Goal: Participate in discussion: Engage in conversation with other users on a specific topic

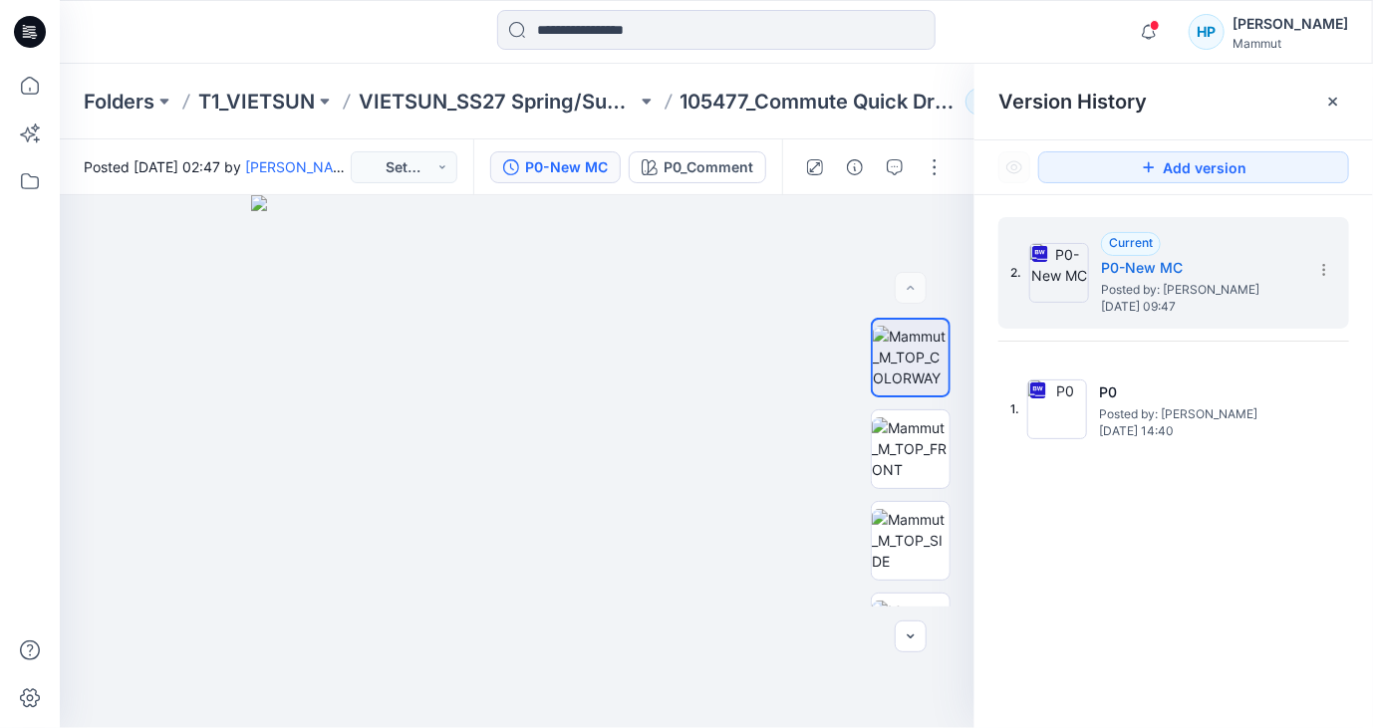
click at [1206, 345] on div "2. Current P0-New MC Posted by: [PERSON_NAME] [DATE] 09:47 1. P0 Posted by: [PE…" at bounding box center [1173, 341] width 351 height 248
click at [1249, 294] on span "Posted by: [PERSON_NAME]" at bounding box center [1200, 290] width 199 height 20
drag, startPoint x: 703, startPoint y: 268, endPoint x: 825, endPoint y: 168, distance: 157.1
click at [715, 262] on img at bounding box center [517, 461] width 533 height 533
click at [1167, 33] on icon "button" at bounding box center [1149, 32] width 38 height 40
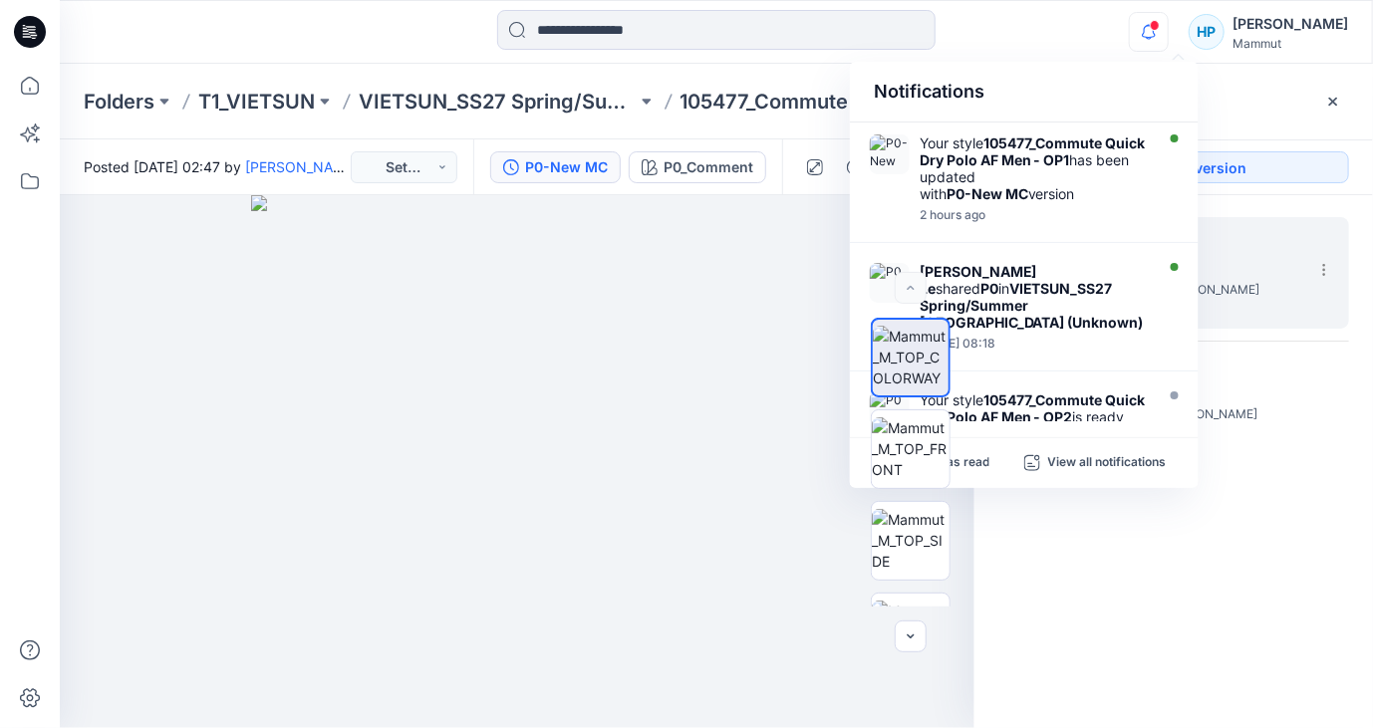
drag, startPoint x: 1249, startPoint y: 541, endPoint x: 1155, endPoint y: 489, distance: 107.0
click at [1248, 546] on div "2. Current P0-New MC Posted by: [PERSON_NAME] [DATE] 09:47 1. P0 Posted by: [PE…" at bounding box center [1173, 476] width 398 height 562
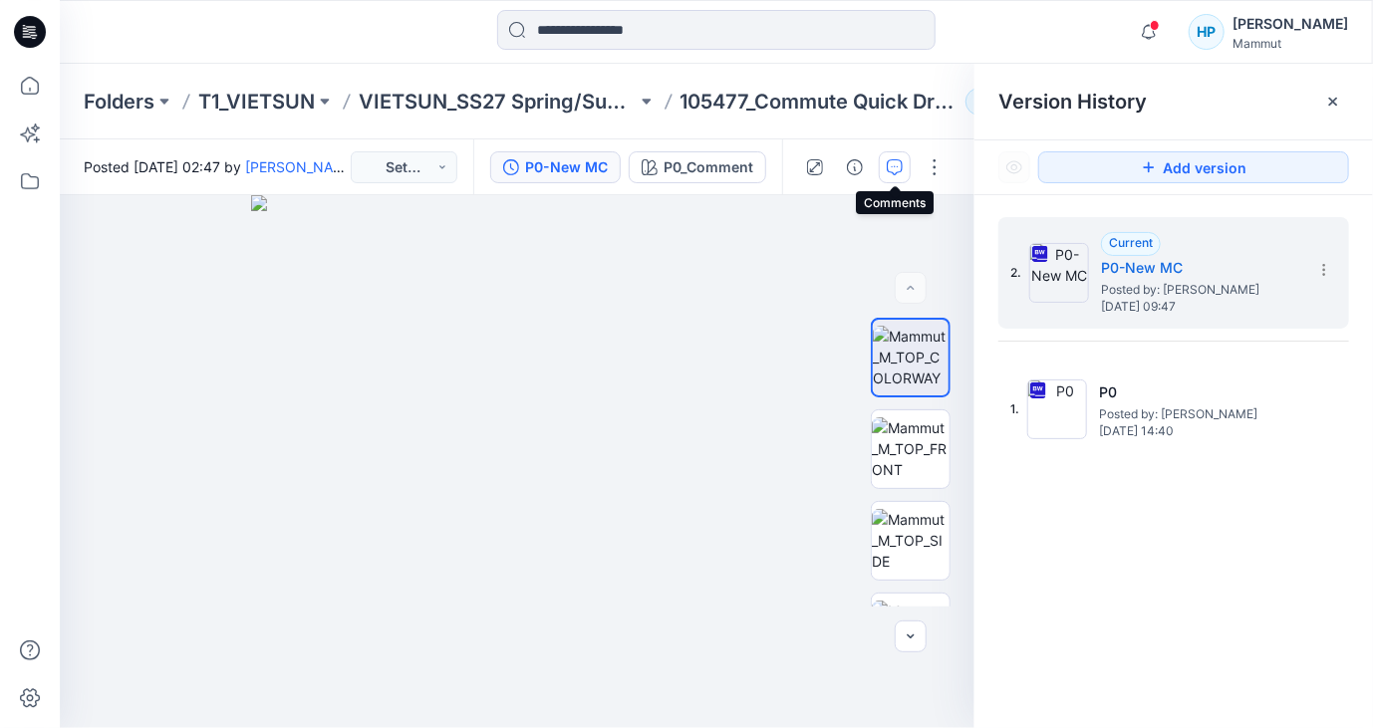
click at [884, 160] on button "button" at bounding box center [895, 167] width 32 height 32
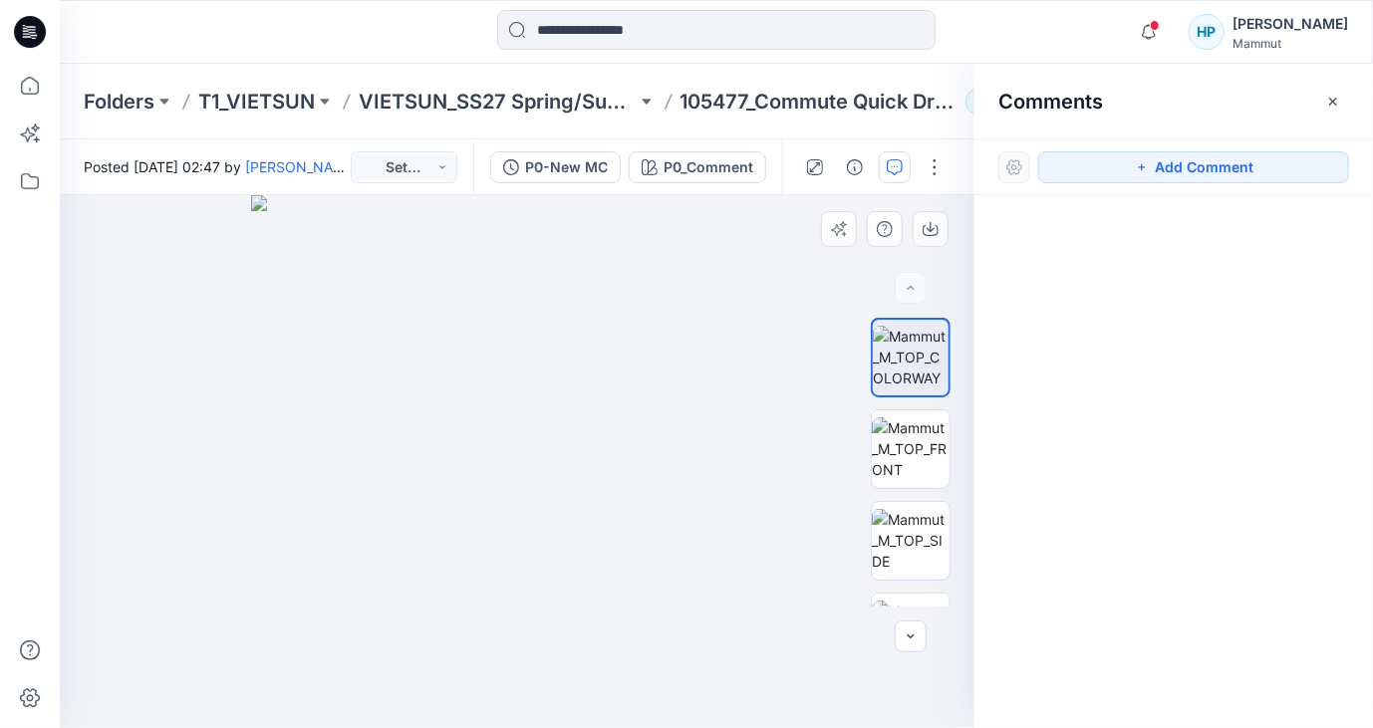
click at [761, 300] on img at bounding box center [517, 461] width 533 height 533
click at [743, 170] on div "P0_Comment" at bounding box center [708, 167] width 90 height 22
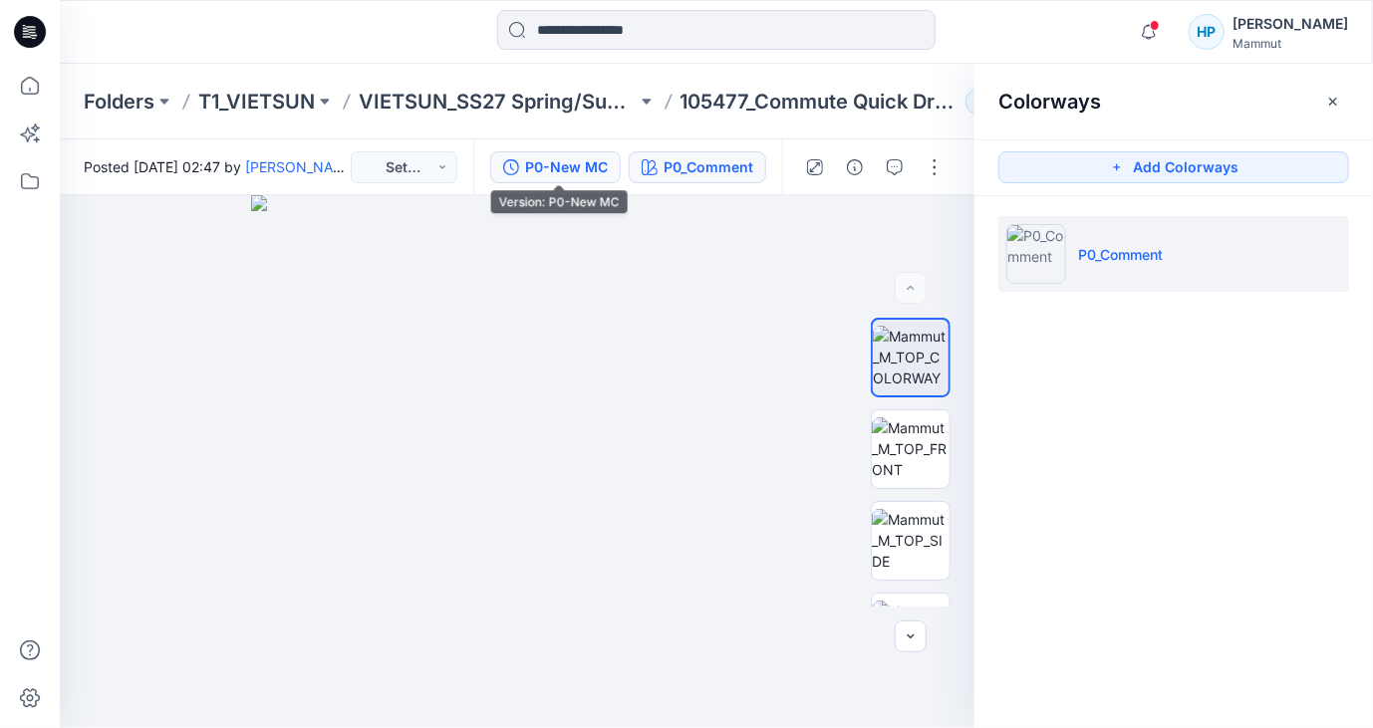
click at [567, 175] on div "P0-New MC" at bounding box center [566, 167] width 83 height 22
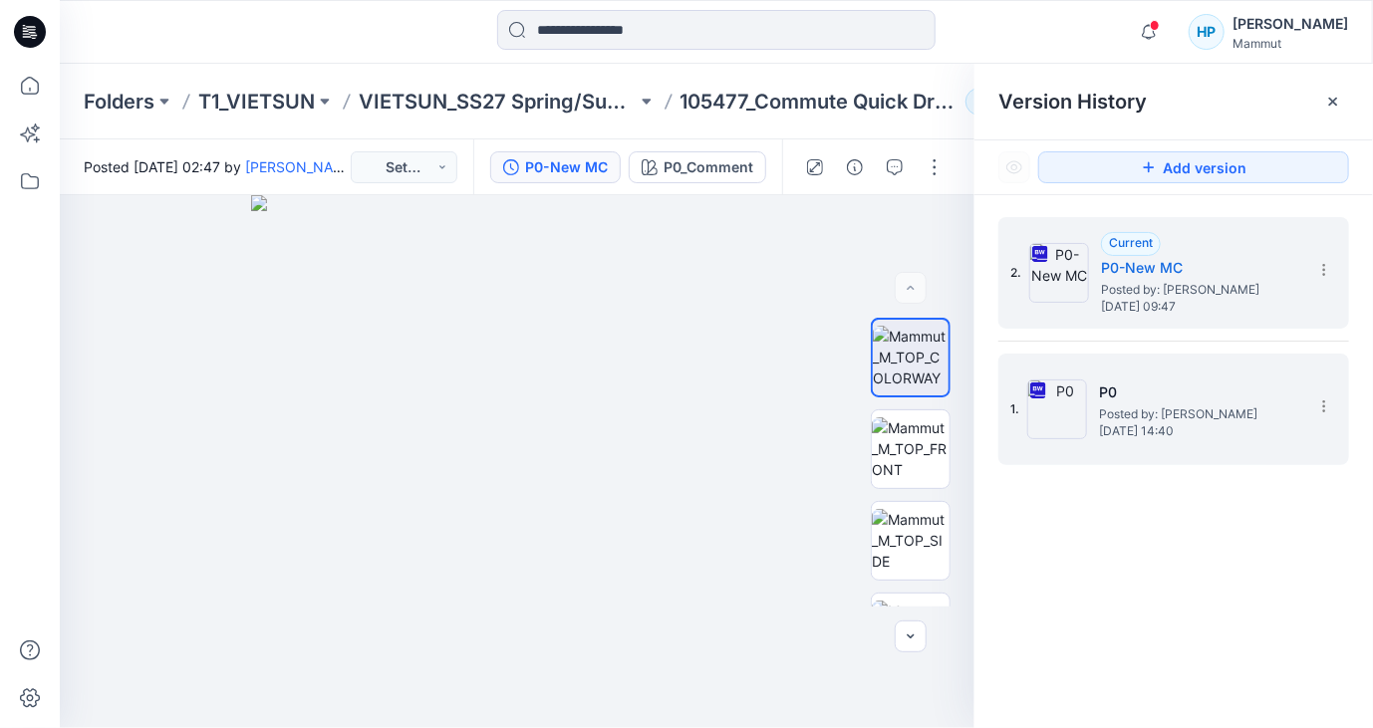
click at [1153, 404] on span "Posted by: [PERSON_NAME]" at bounding box center [1198, 414] width 199 height 20
click at [1241, 294] on span "Posted by: [PERSON_NAME]" at bounding box center [1200, 290] width 199 height 20
